Goal: Task Accomplishment & Management: Manage account settings

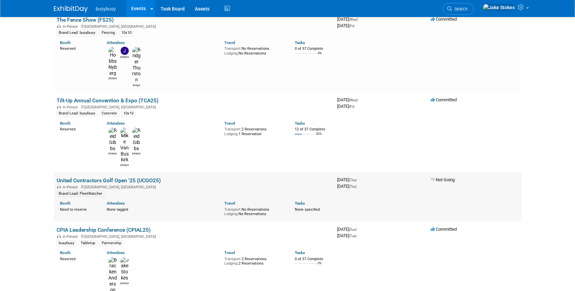
scroll to position [59, 0]
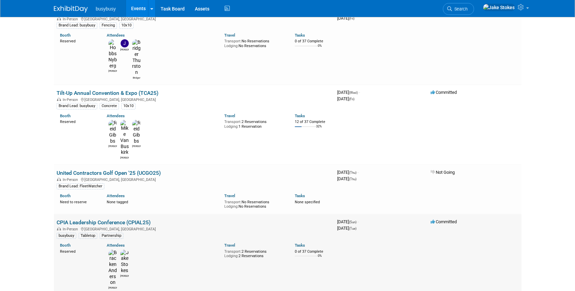
click at [122, 219] on link "CPIA Leadership Conference (CPIAL25)" at bounding box center [104, 222] width 94 height 6
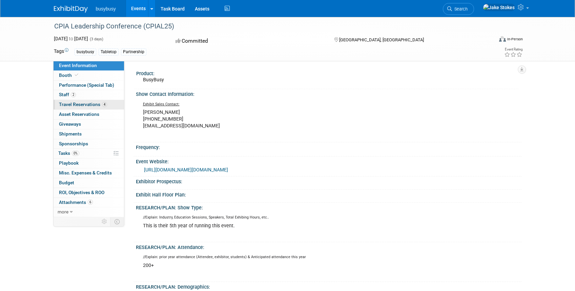
click at [93, 104] on span "Travel Reservations 4" at bounding box center [83, 104] width 48 height 5
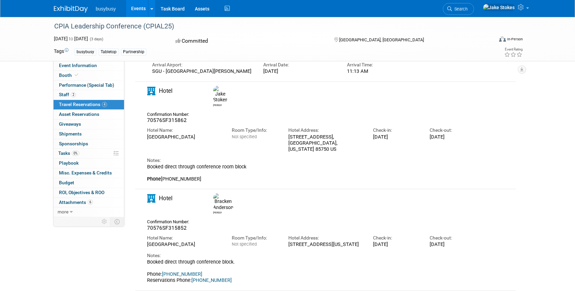
scroll to position [217, 0]
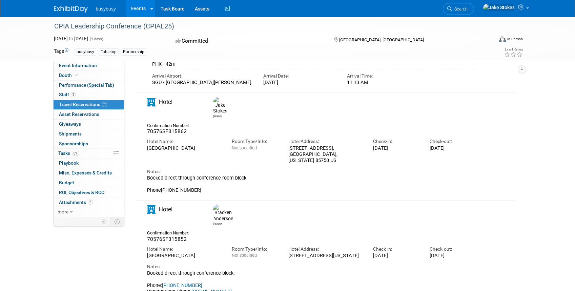
drag, startPoint x: 217, startPoint y: 132, endPoint x: 147, endPoint y: 133, distance: 70.1
click at [147, 145] on div "[GEOGRAPHIC_DATA]" at bounding box center [184, 148] width 75 height 6
copy div "[GEOGRAPHIC_DATA]"
